Goal: Task Accomplishment & Management: Manage account settings

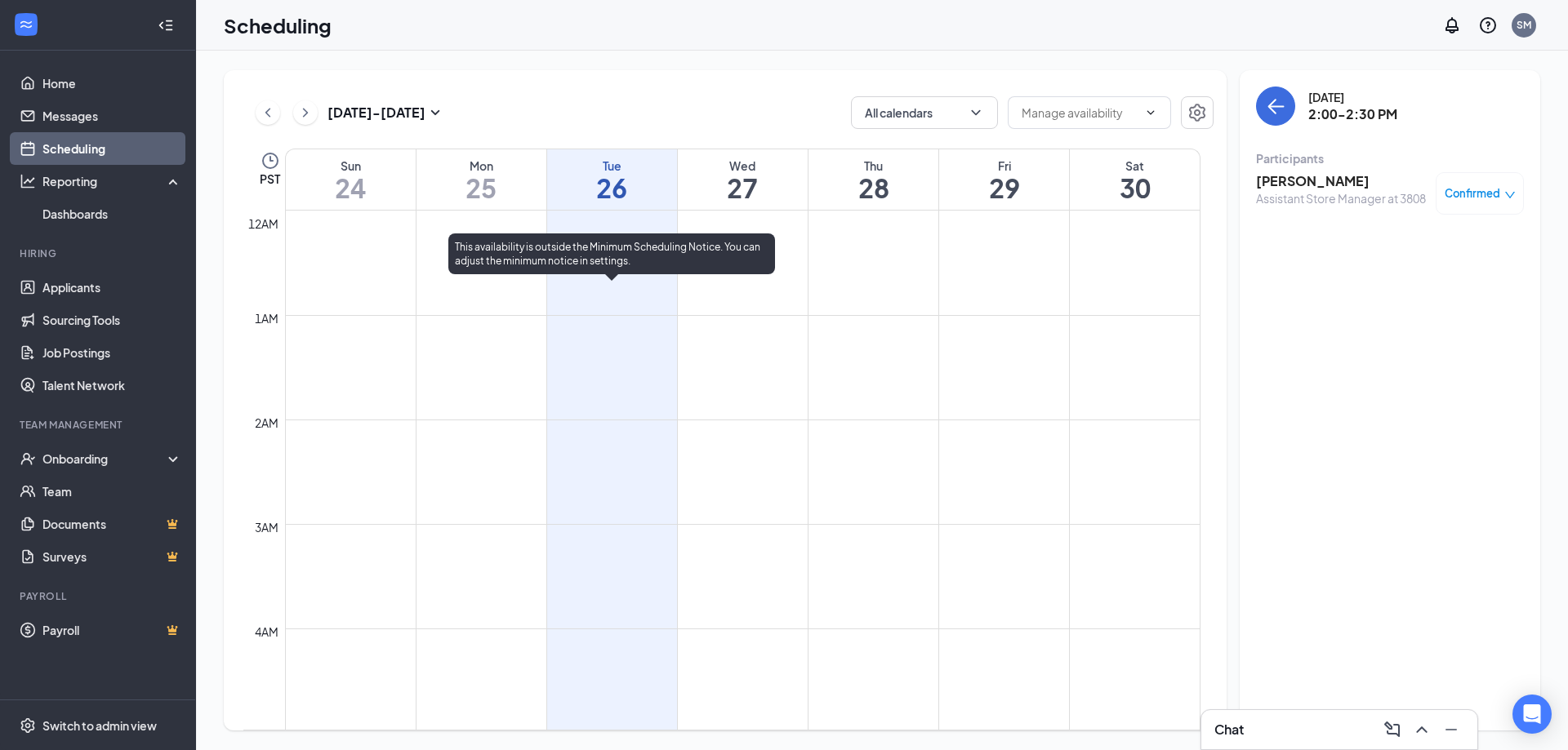
scroll to position [1129, 0]
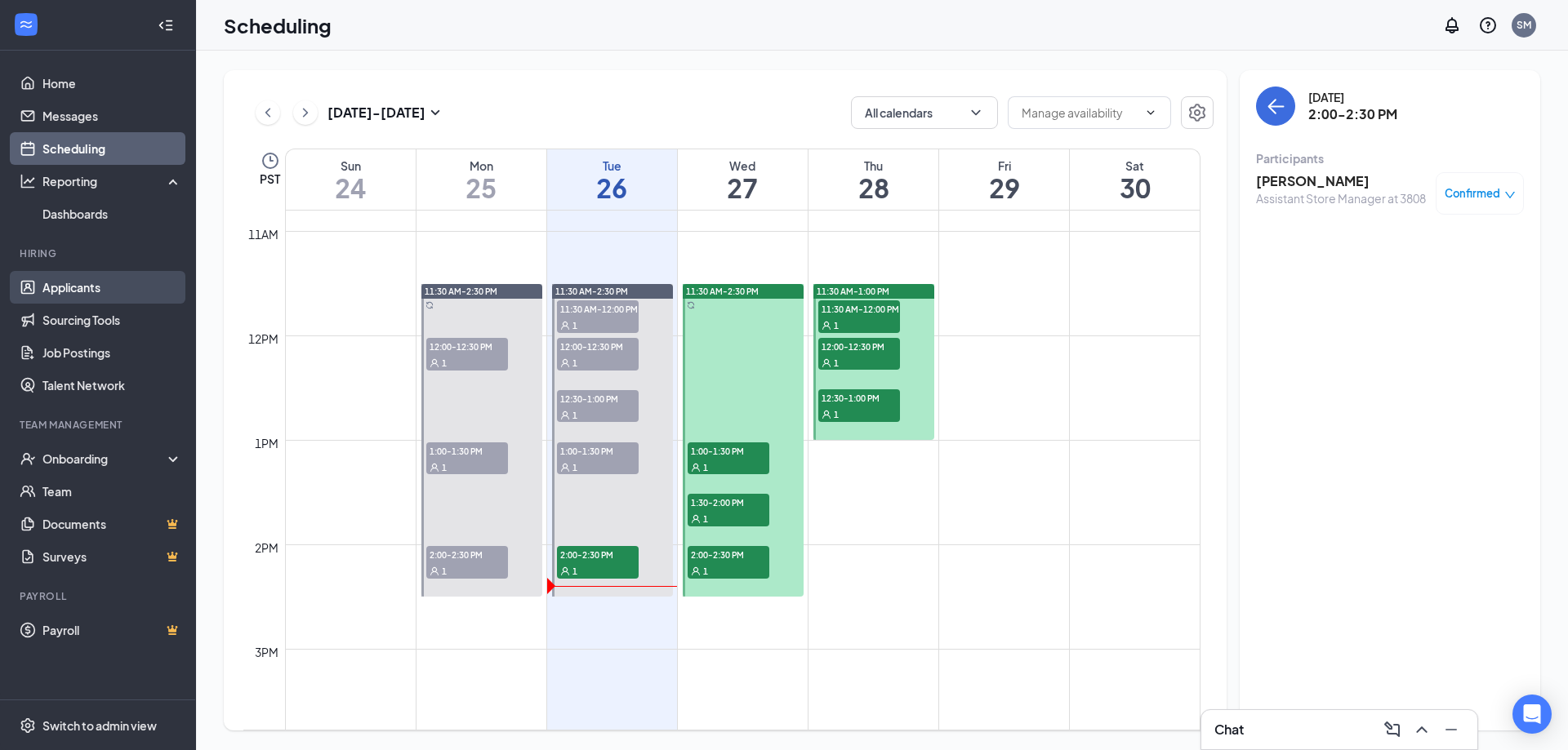
click at [83, 297] on link "Applicants" at bounding box center [111, 287] width 139 height 32
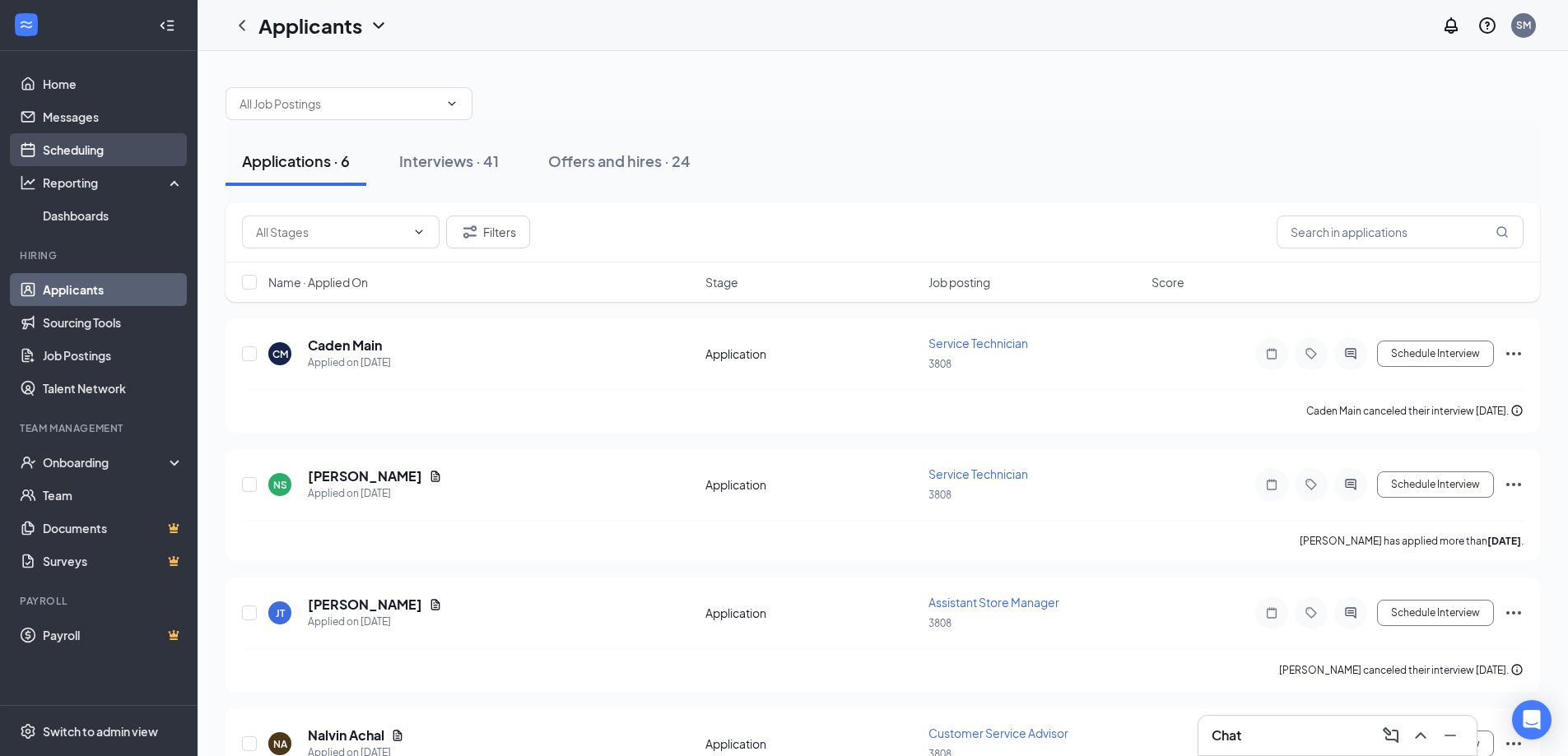
click at [69, 152] on link "Scheduling" at bounding box center [112, 149] width 140 height 33
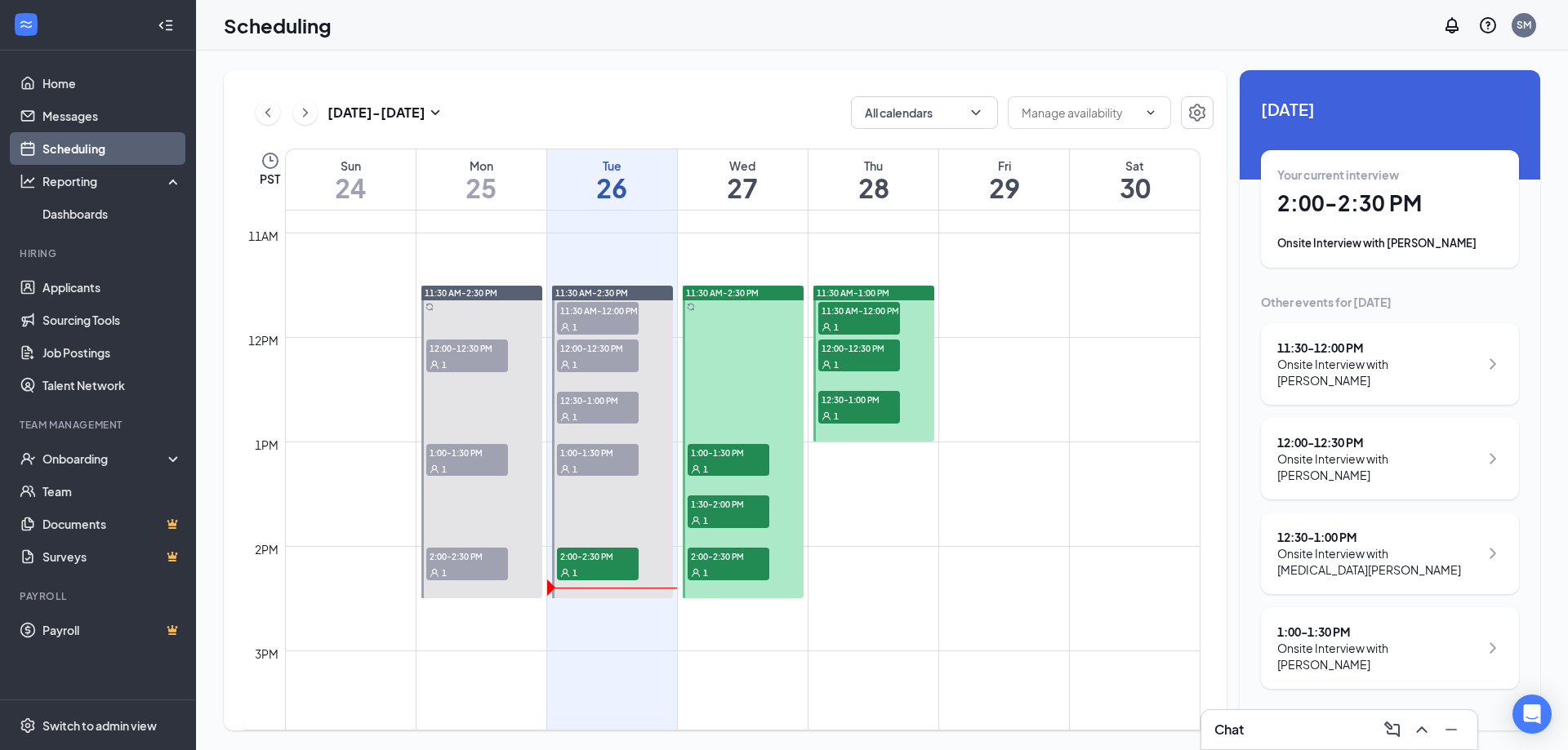
scroll to position [1129, 0]
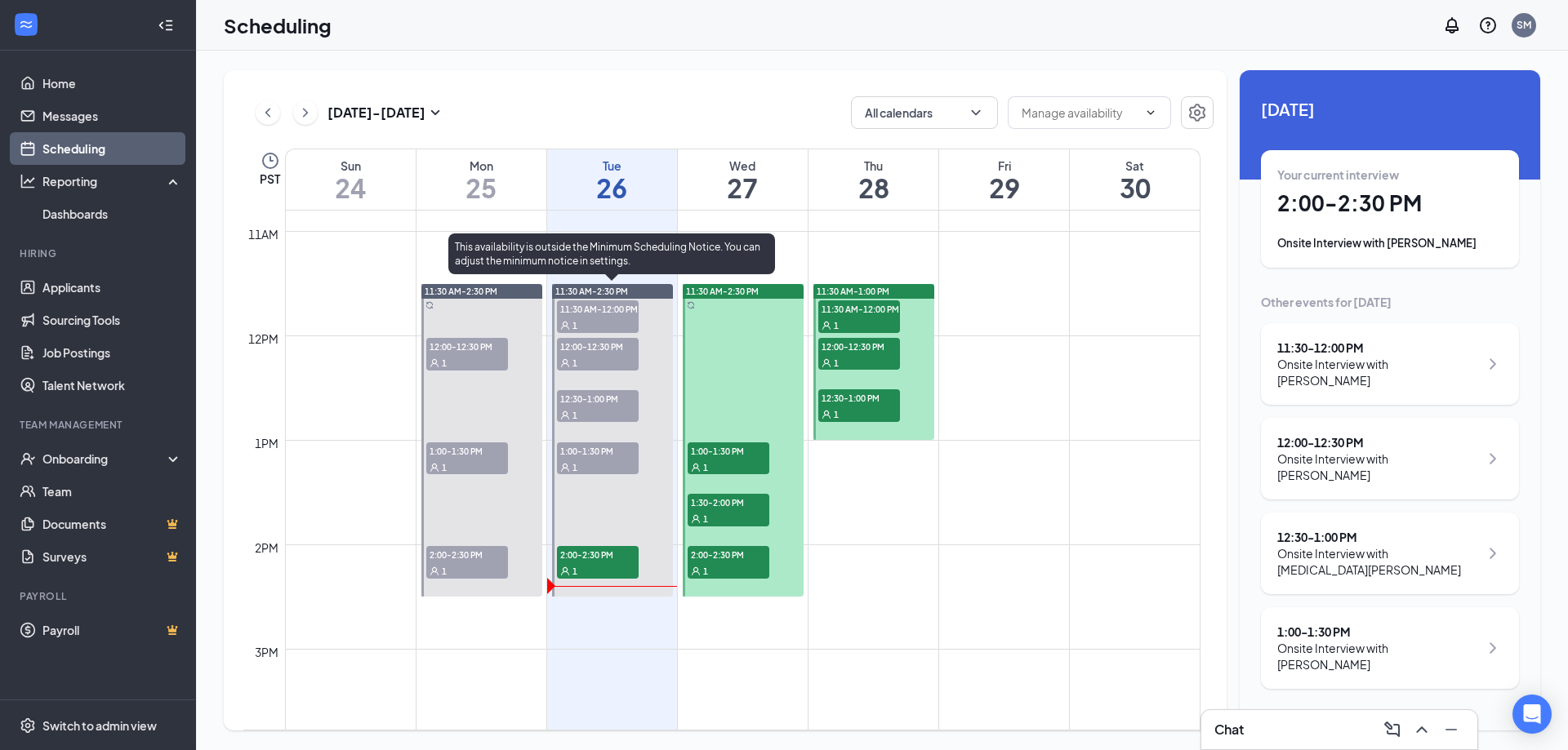
click at [620, 556] on span "2:00-2:30 PM" at bounding box center [597, 554] width 81 height 17
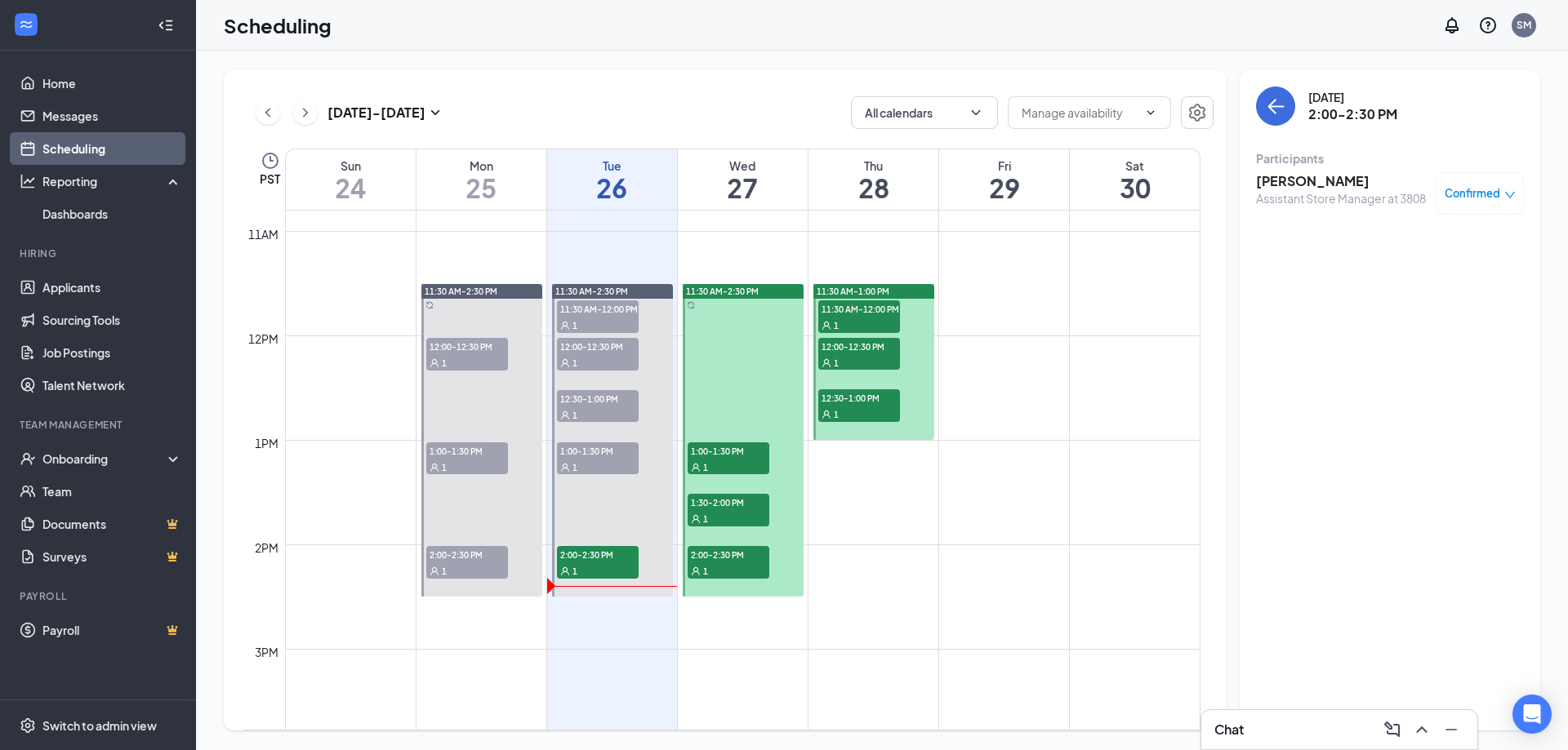
click at [1309, 177] on h3 "[PERSON_NAME]" at bounding box center [1340, 181] width 170 height 18
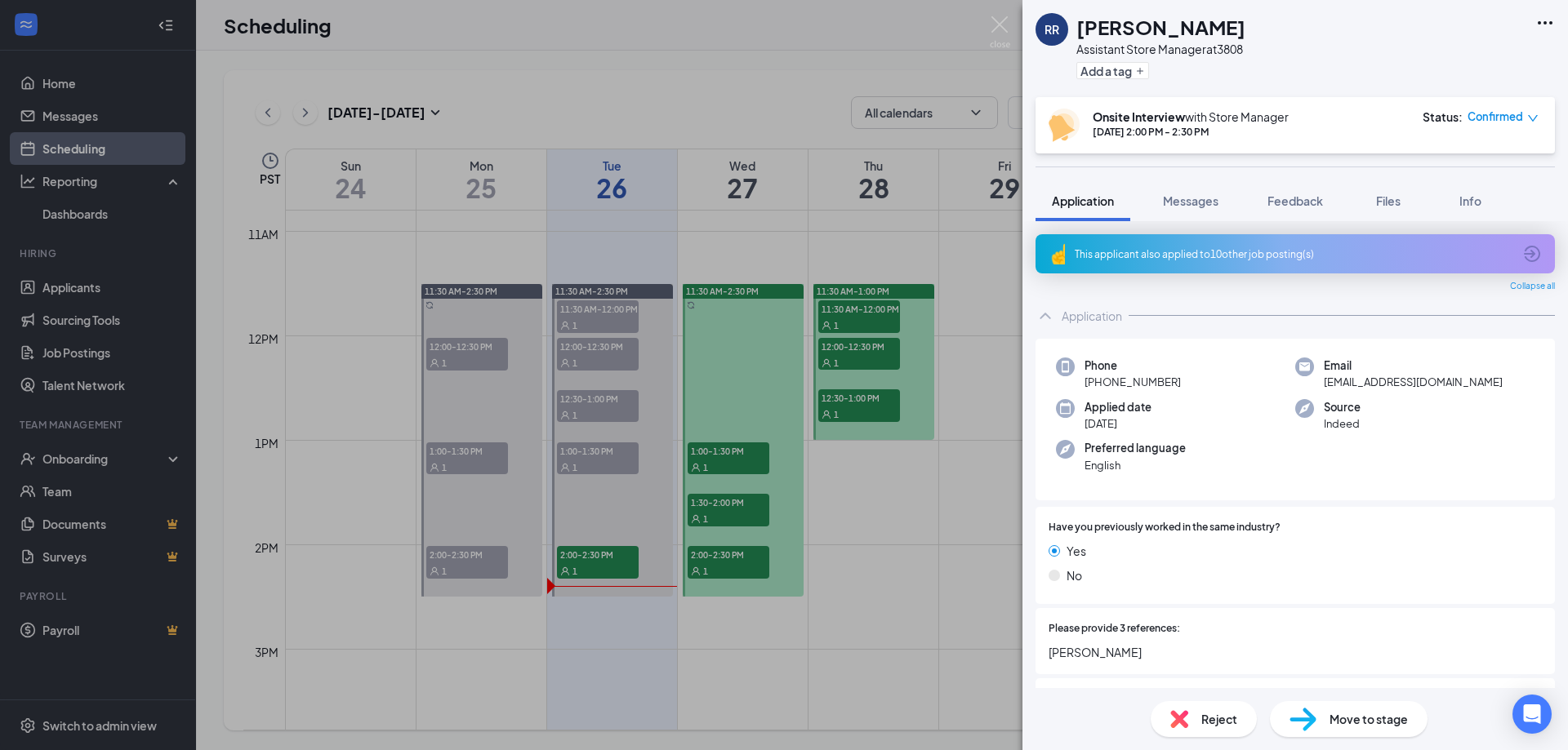
click at [1208, 718] on span "Reject" at bounding box center [1219, 718] width 36 height 18
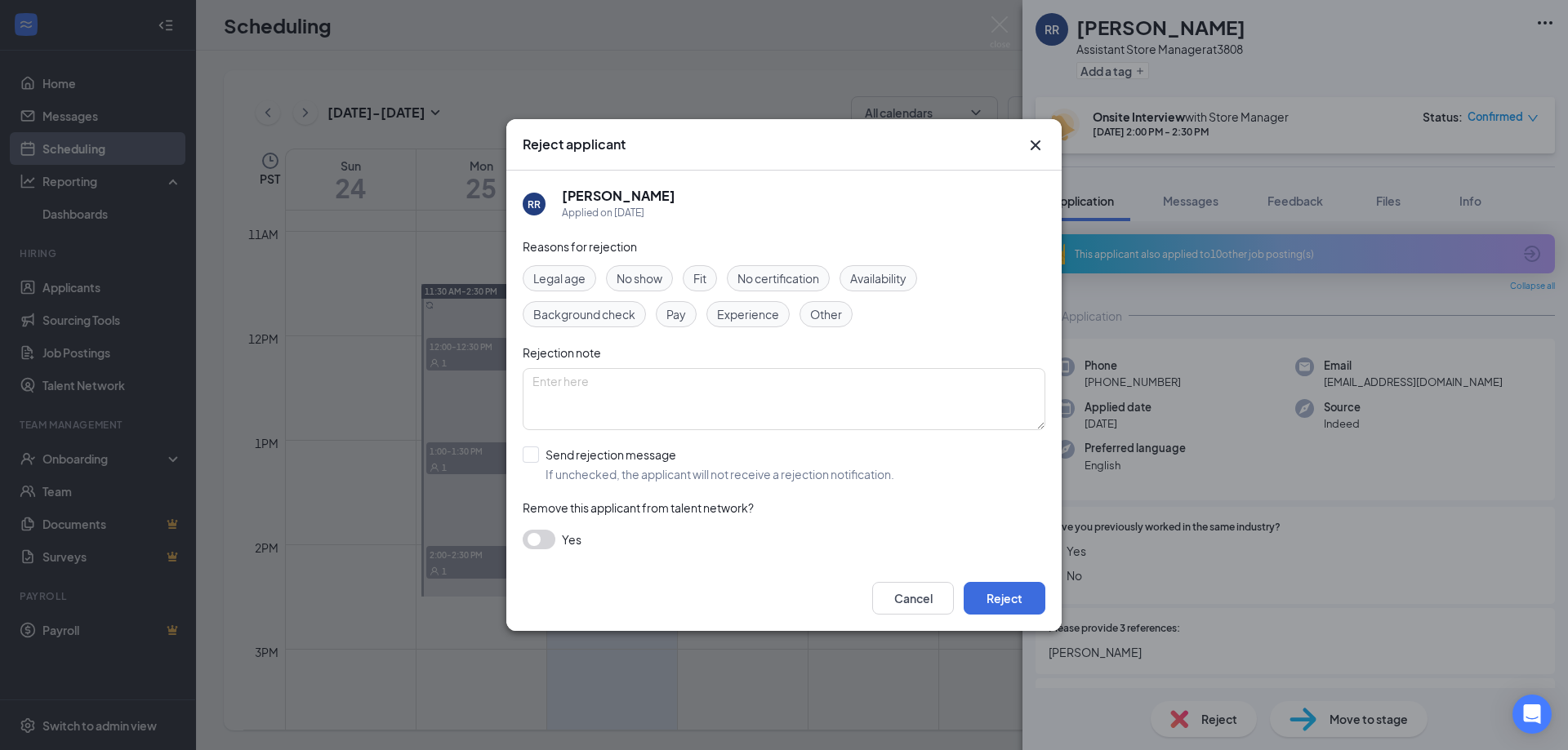
click at [648, 280] on span "No show" at bounding box center [639, 278] width 46 height 18
click at [1017, 599] on button "Reject" at bounding box center [1003, 598] width 81 height 32
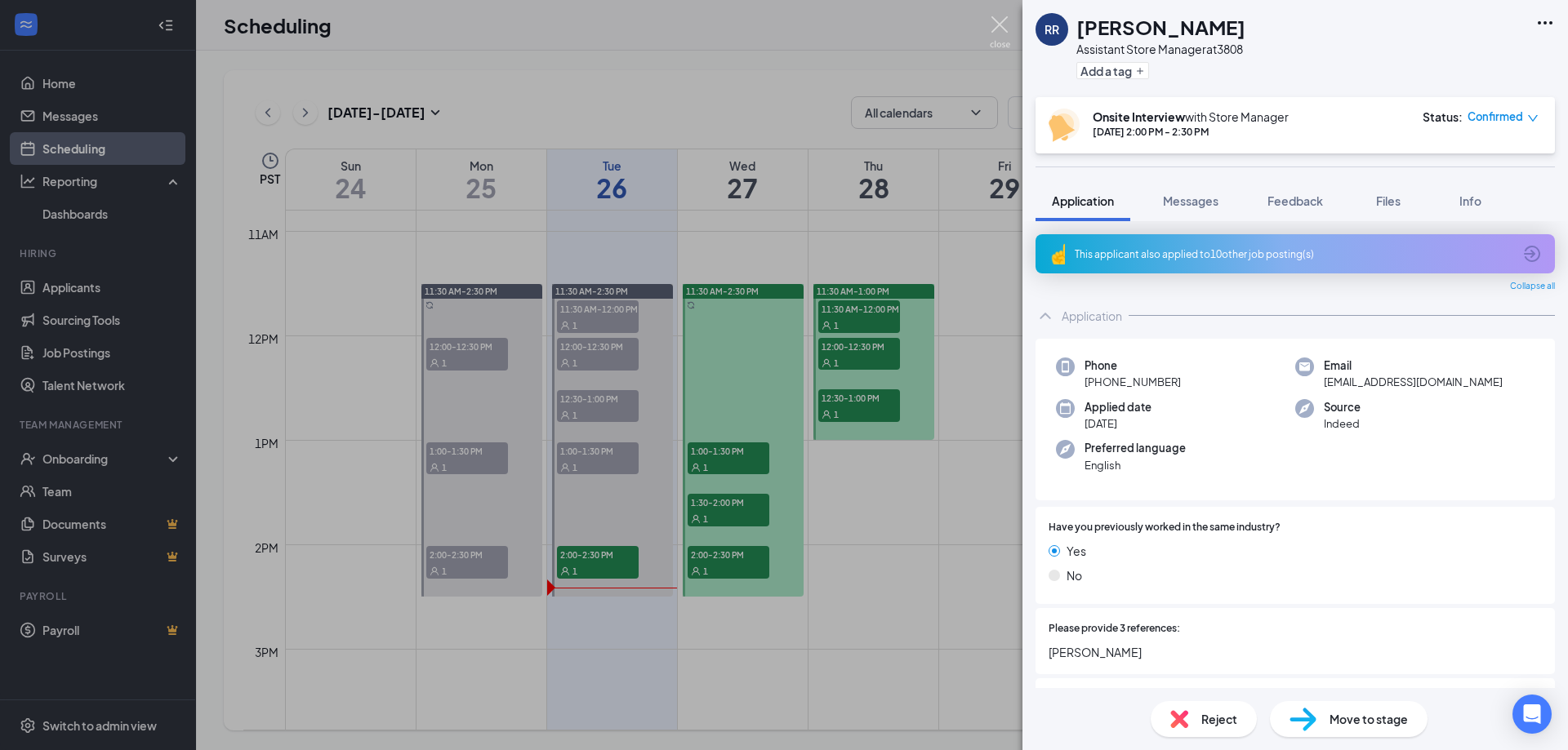
click at [995, 25] on img at bounding box center [999, 32] width 20 height 32
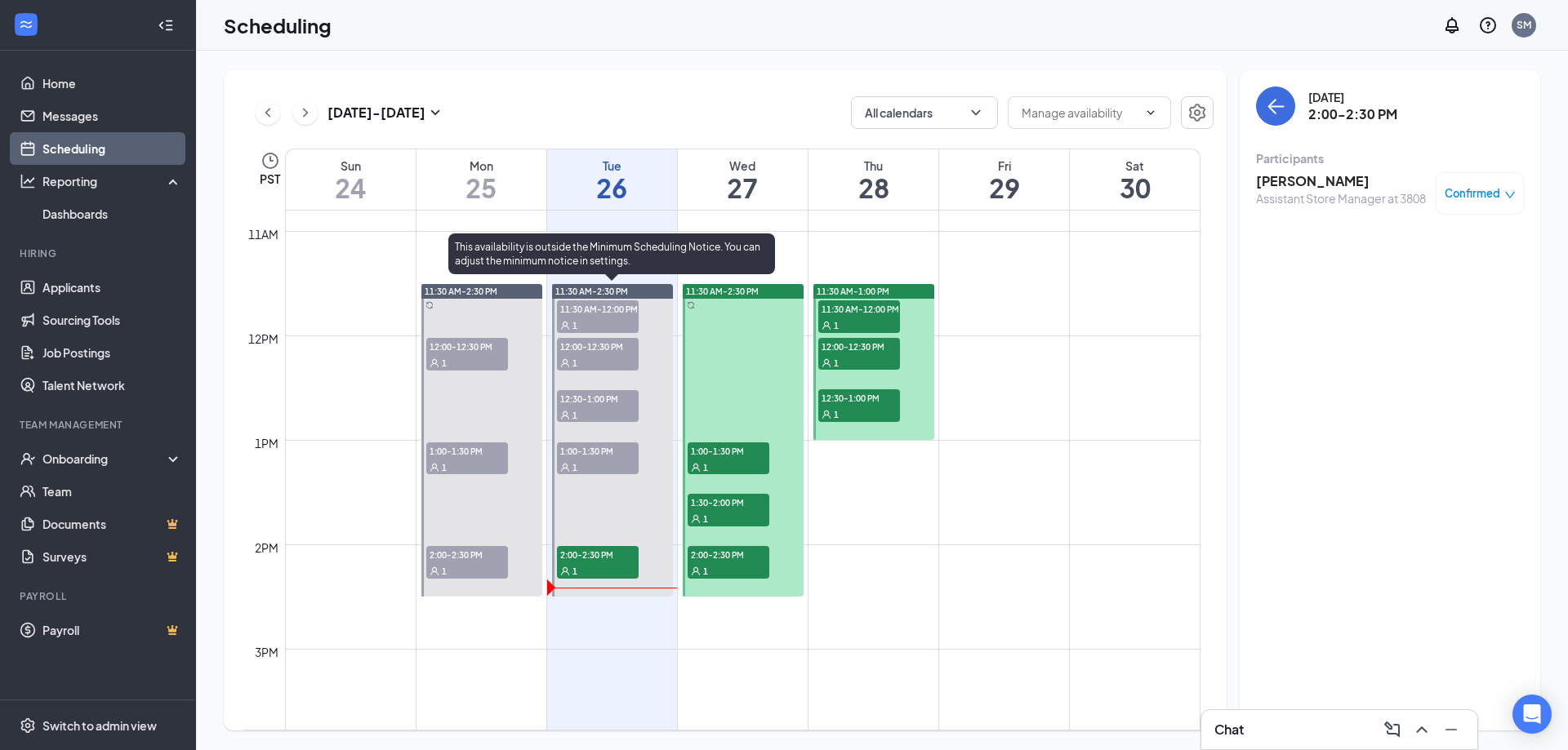
click at [601, 312] on span "11:30 AM-12:00 PM" at bounding box center [597, 308] width 81 height 17
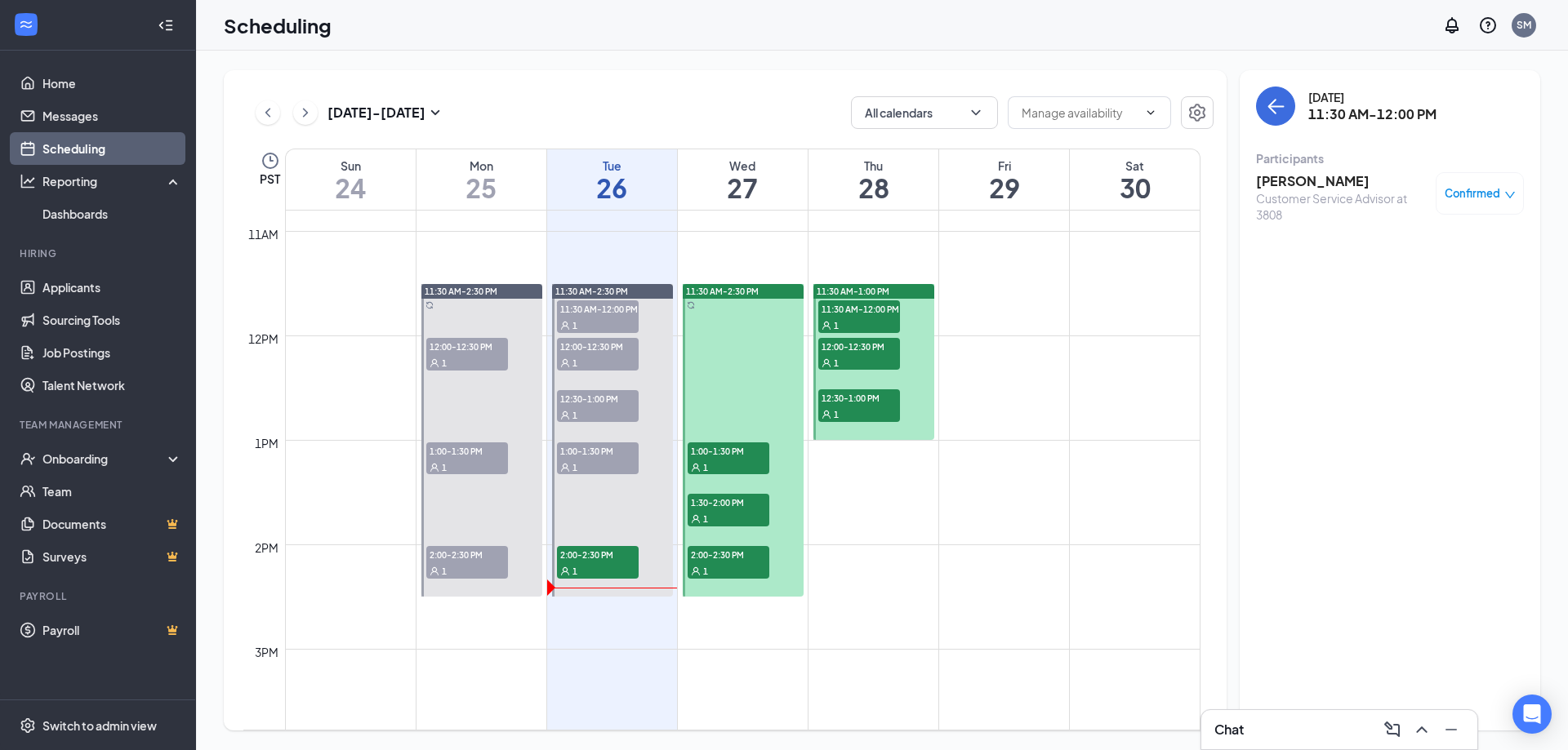
click at [1327, 179] on h3 "[PERSON_NAME]" at bounding box center [1341, 181] width 172 height 18
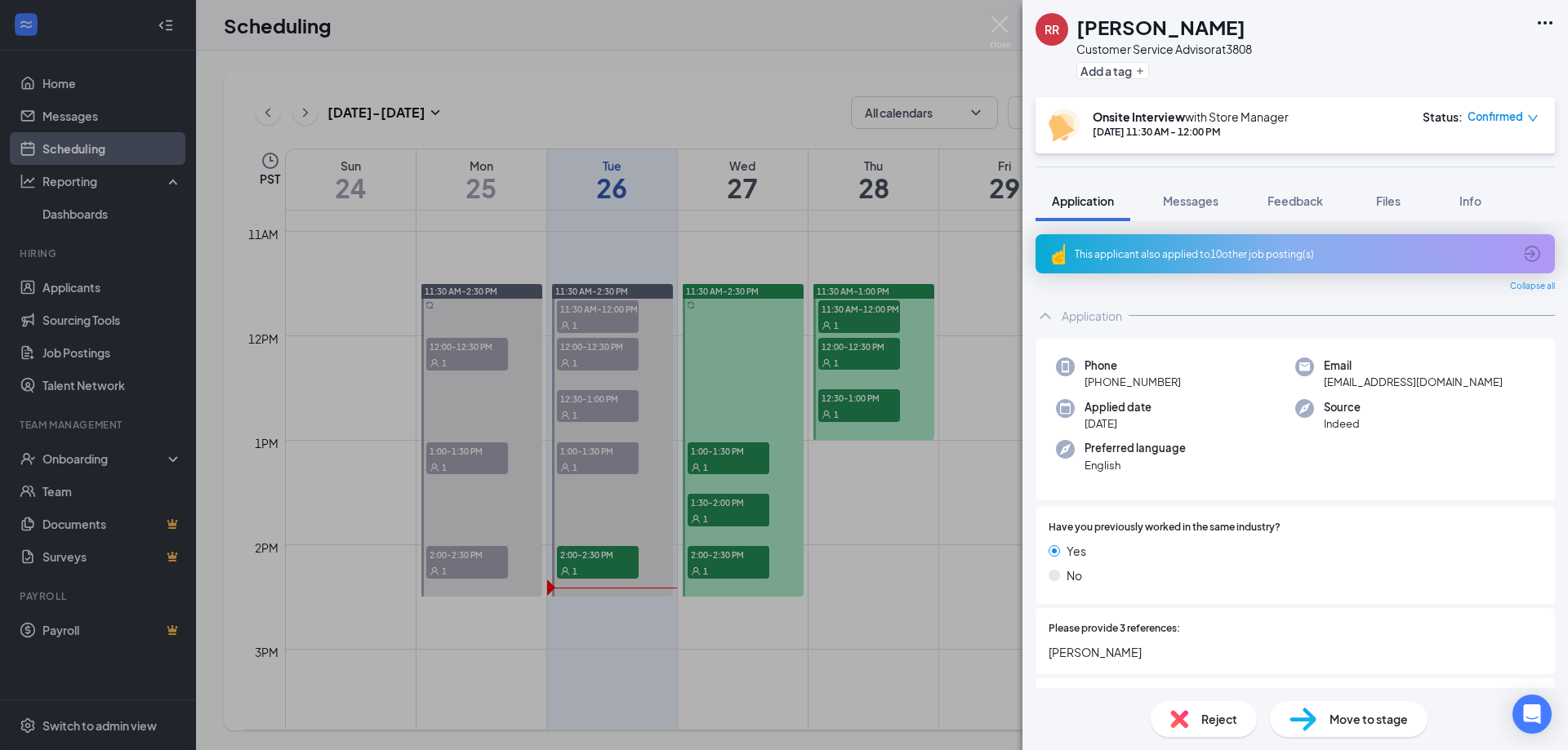
click at [1213, 721] on span "Reject" at bounding box center [1219, 718] width 36 height 18
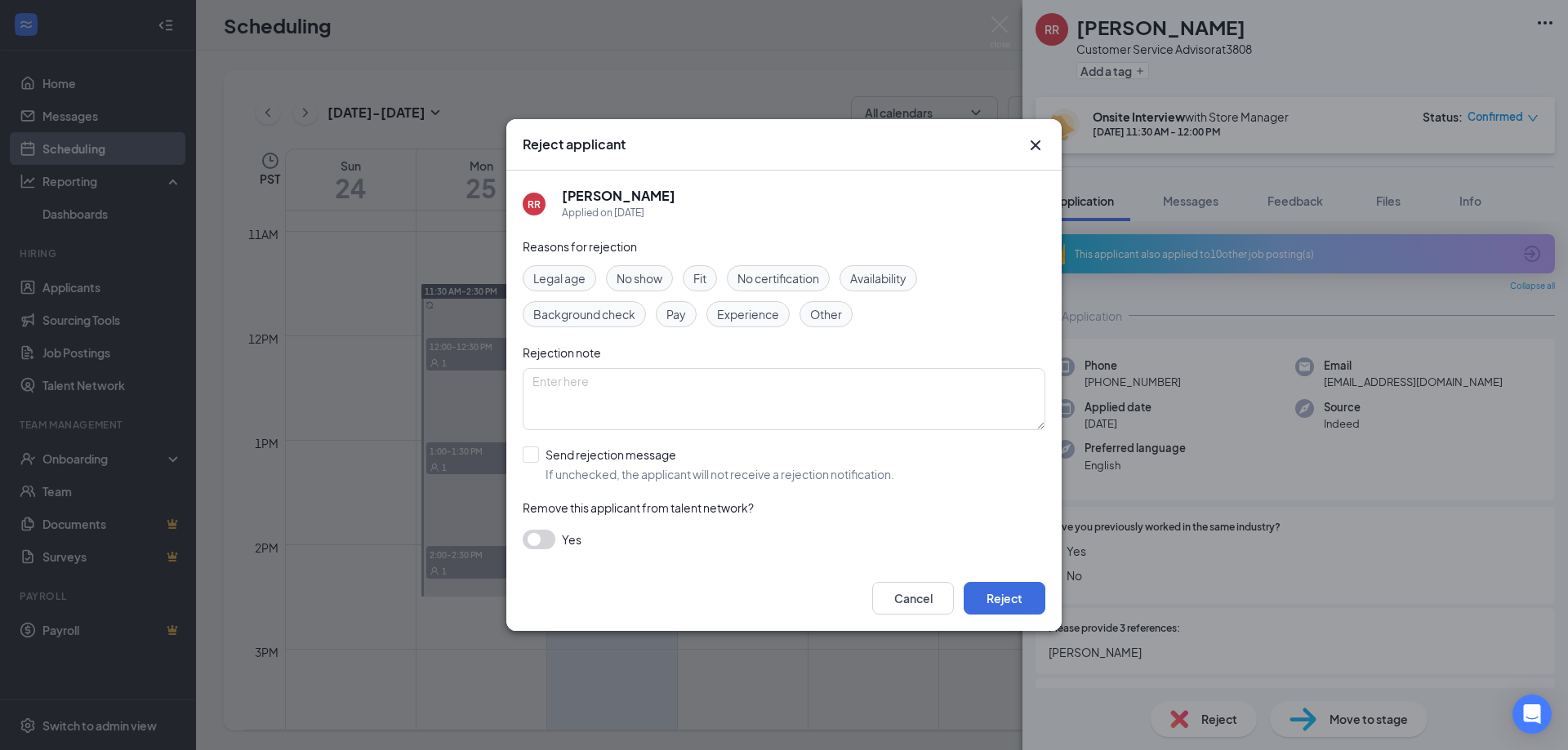
click at [820, 314] on span "Other" at bounding box center [826, 314] width 32 height 18
click at [641, 272] on span "No show" at bounding box center [639, 278] width 46 height 18
click at [1015, 605] on button "Reject" at bounding box center [1003, 598] width 81 height 32
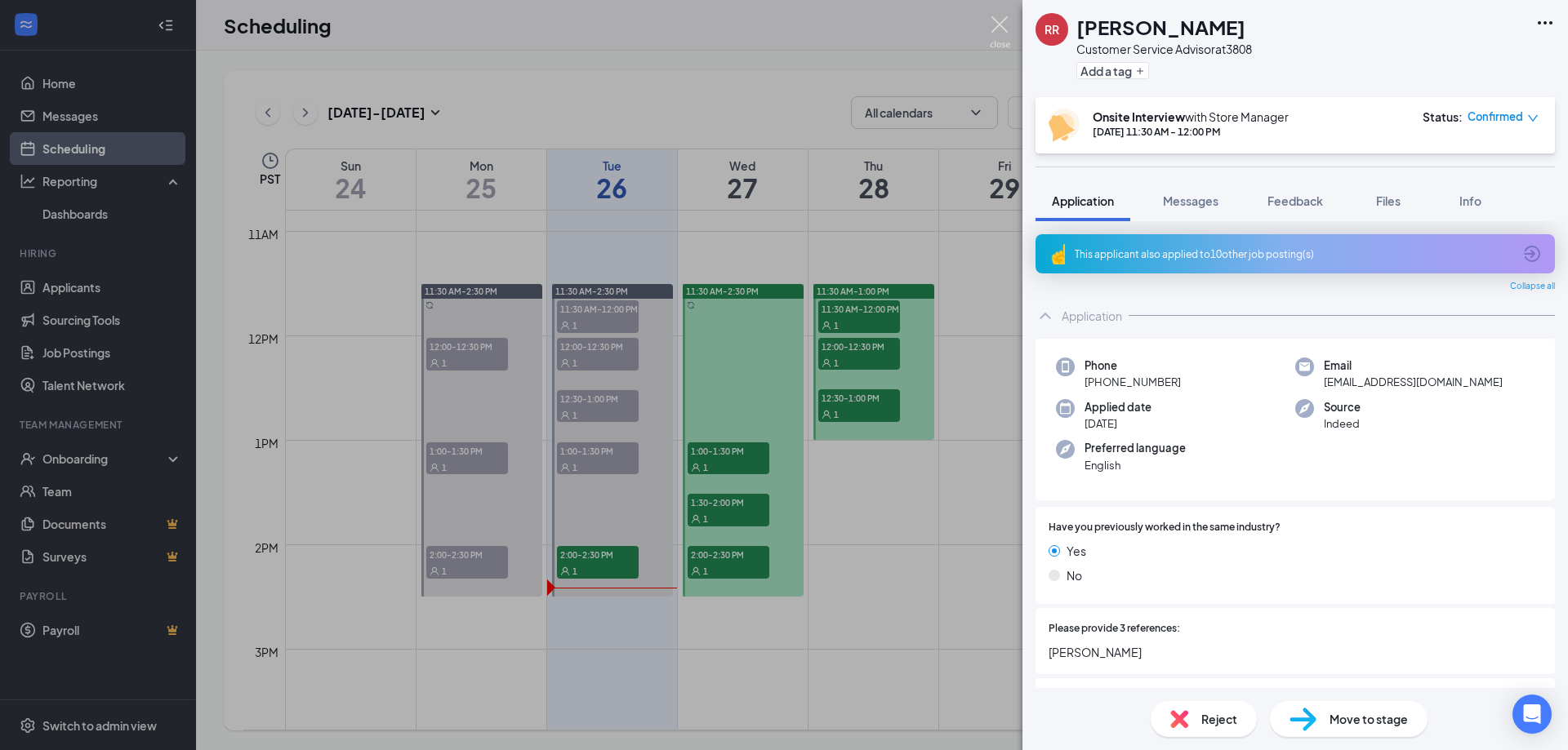
click at [998, 26] on img at bounding box center [999, 32] width 20 height 32
